Goal: Task Accomplishment & Management: Manage account settings

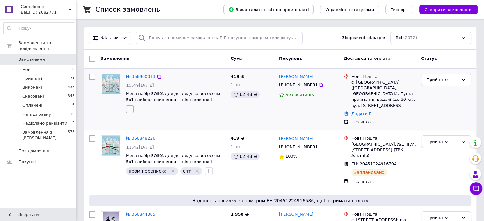
click at [130, 110] on icon "button" at bounding box center [129, 109] width 5 height 5
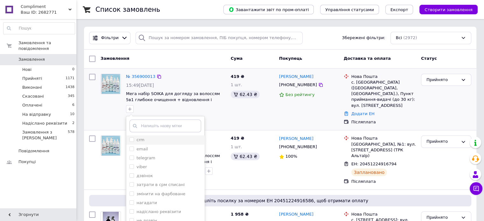
click at [130, 141] on input "crm" at bounding box center [132, 140] width 4 height 4
checkbox input "true"
click at [133, 165] on input "viber" at bounding box center [132, 167] width 4 height 4
checkbox input "true"
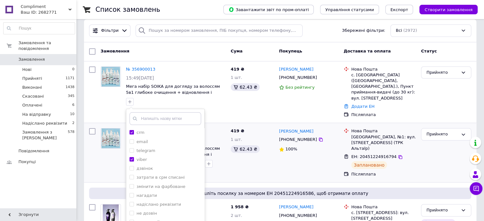
scroll to position [96, 0]
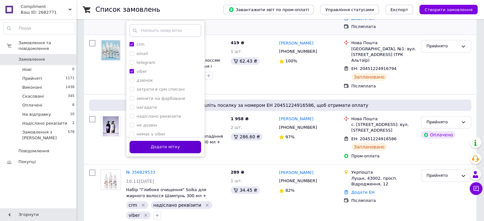
click at [165, 150] on button "Додати мітку" at bounding box center [166, 147] width 72 height 12
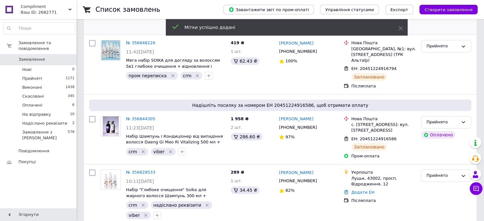
scroll to position [0, 0]
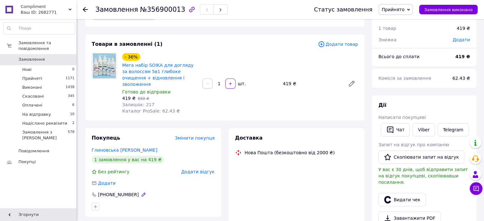
scroll to position [32, 0]
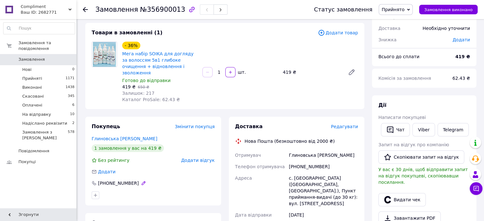
click at [118, 180] on div "[PHONE_NUMBER]" at bounding box center [118, 183] width 42 height 6
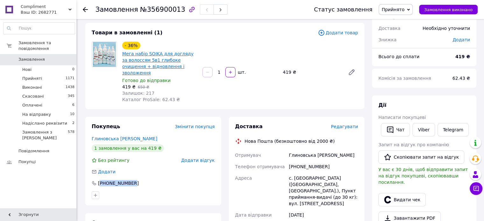
copy div "380681290800"
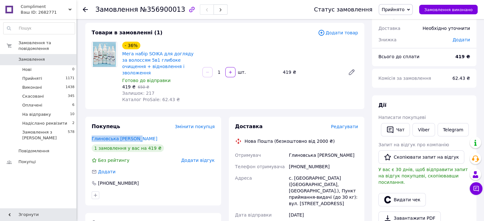
drag, startPoint x: 90, startPoint y: 132, endPoint x: 144, endPoint y: 132, distance: 54.1
click at [144, 132] on div "Покупець Змінити покупця Глиновська Вероніка 1 замовлення у вас на 419 ₴ Без ре…" at bounding box center [153, 161] width 136 height 89
copy link "Глиновська Вероніка"
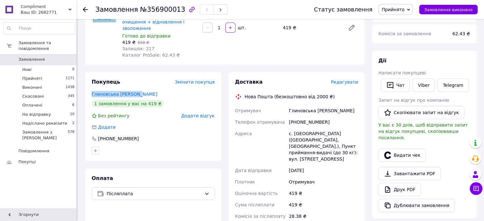
scroll to position [0, 0]
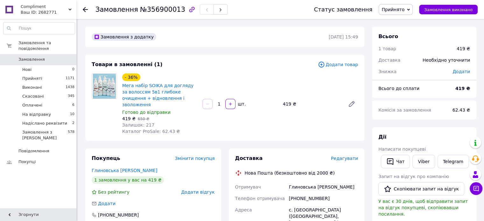
click at [160, 129] on span "Каталог ProSale: 62.43 ₴" at bounding box center [151, 131] width 58 height 5
copy span "62.43"
click at [152, 10] on span "№356900013" at bounding box center [162, 10] width 45 height 8
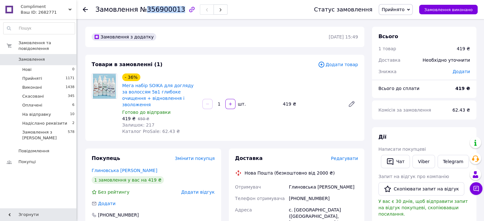
copy span "356900013"
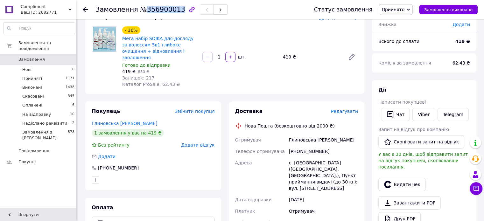
scroll to position [96, 0]
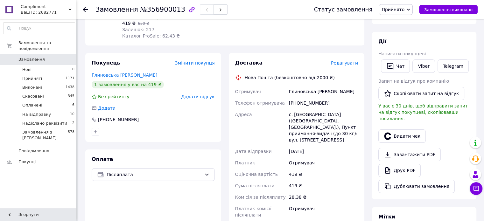
click at [306, 110] on div "с. [GEOGRAPHIC_DATA] ([GEOGRAPHIC_DATA], [GEOGRAPHIC_DATA].), Пункт приймання-в…" at bounding box center [324, 127] width 72 height 37
copy div "Новодмитрівка"
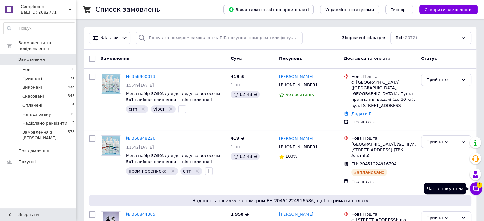
click at [477, 191] on icon at bounding box center [476, 189] width 6 height 6
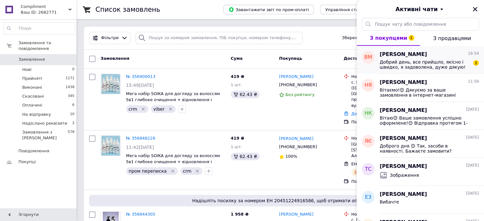
click at [401, 66] on span "Добрий день, все прийшло, якісно і швидко, я задоволена, дуже дякую! Гарного дн…" at bounding box center [425, 65] width 90 height 10
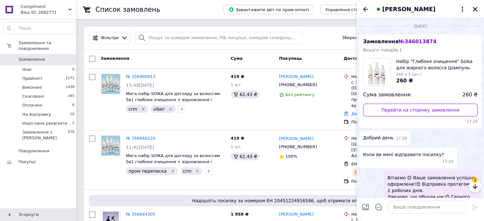
scroll to position [803, 0]
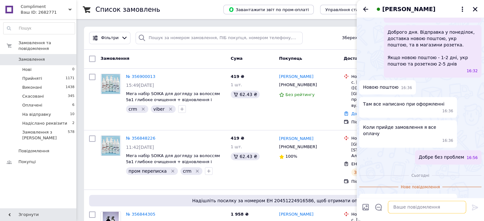
click at [408, 209] on textarea at bounding box center [427, 207] width 78 height 13
click at [412, 206] on textarea at bounding box center [427, 207] width 78 height 13
paste textarea "Вітаю😊 Дякуємо, що повідомили🧡 Користуйтесь із задоволенням😊 Будемо раді знову …"
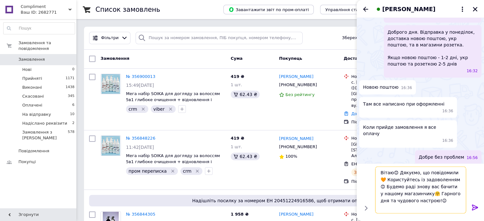
scroll to position [0, 0]
type textarea "Вітаю😊 Дякуємо, що повідомили🧡 Користуйтесь із задоволенням😊 Будемо раді знову …"
click at [474, 209] on icon at bounding box center [476, 208] width 8 height 8
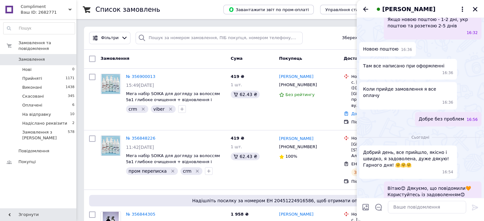
scroll to position [841, 0]
click at [475, 10] on icon "Закрити" at bounding box center [475, 9] width 4 height 4
